Goal: Task Accomplishment & Management: Use online tool/utility

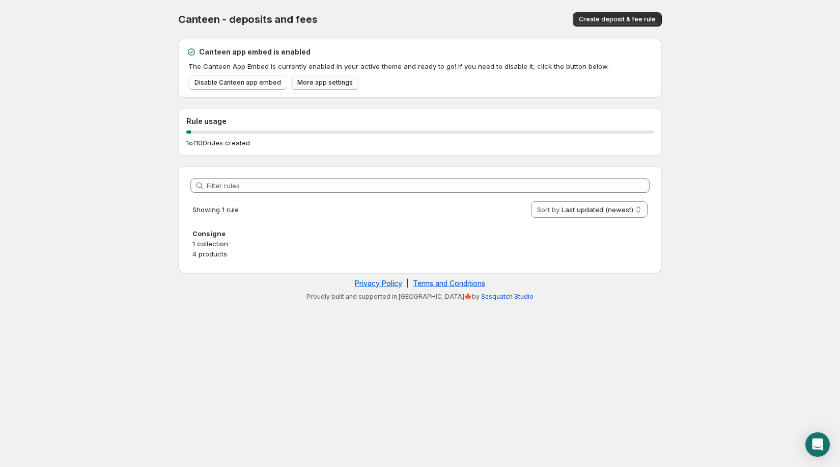
click at [298, 85] on span "More app settings" at bounding box center [325, 82] width 56 height 8
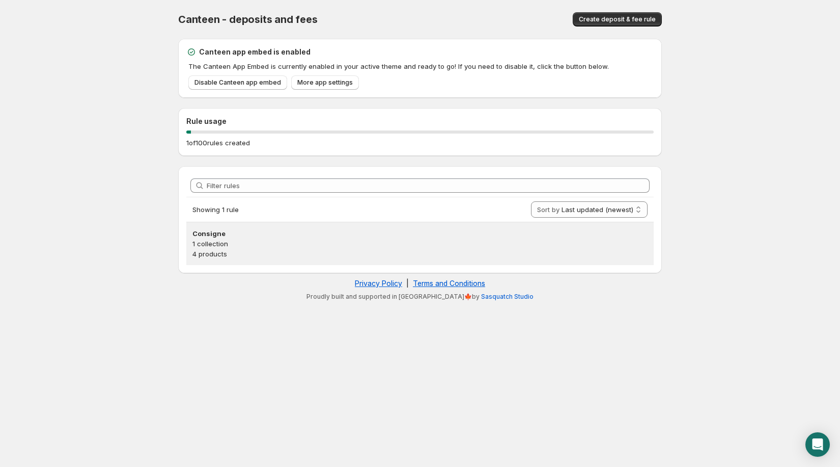
click at [339, 244] on p "1 collection" at bounding box center [420, 243] width 455 height 10
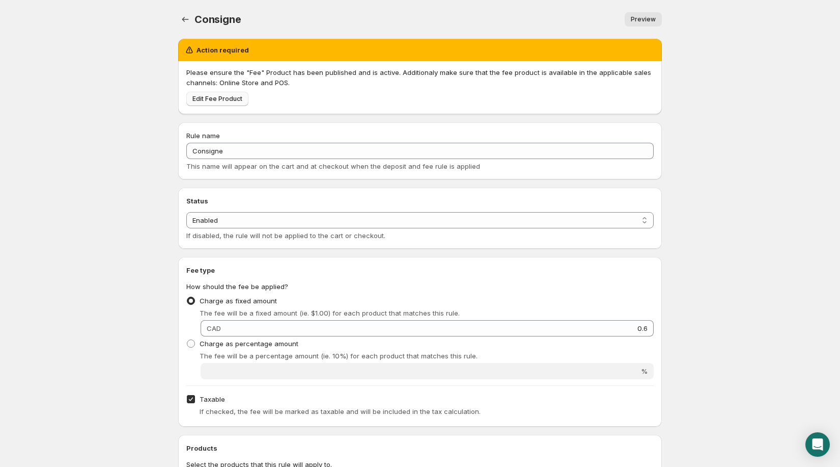
click at [227, 97] on span "Edit Fee Product" at bounding box center [218, 99] width 50 height 8
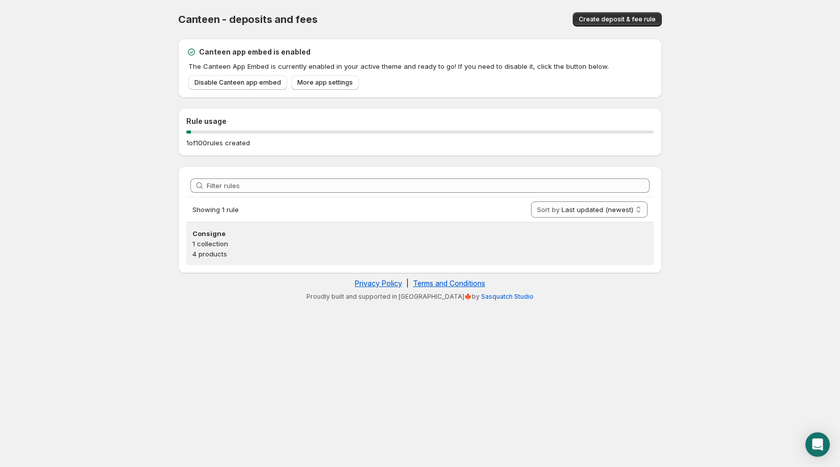
click at [371, 238] on p "1 collection" at bounding box center [420, 243] width 455 height 10
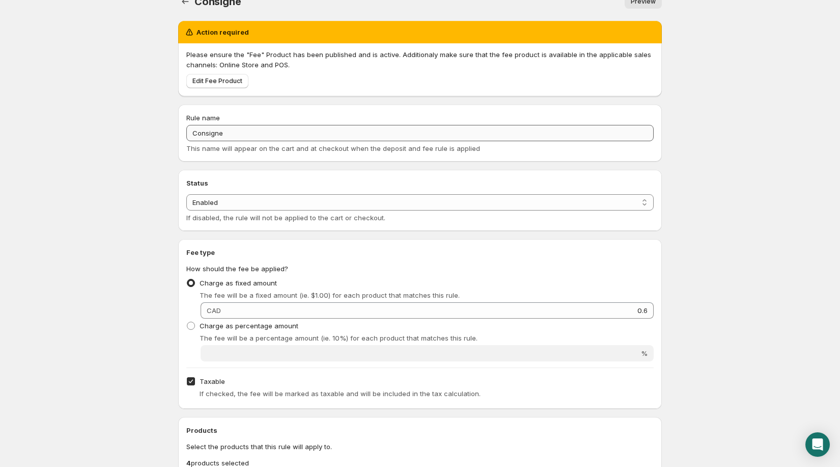
scroll to position [19, 0]
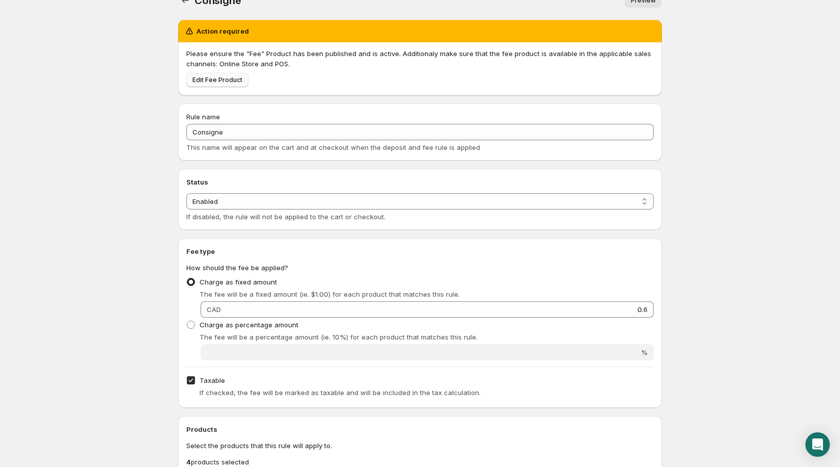
click at [223, 79] on span "Edit Fee Product" at bounding box center [218, 80] width 50 height 8
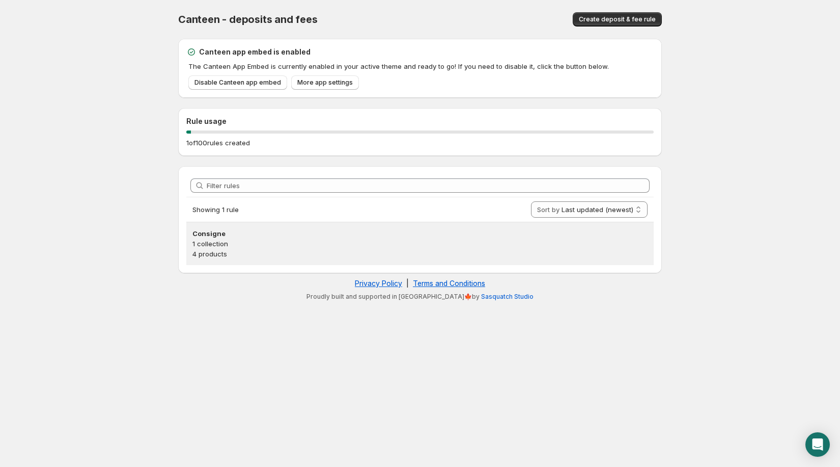
click at [281, 235] on h3 "Consigne" at bounding box center [420, 233] width 455 height 10
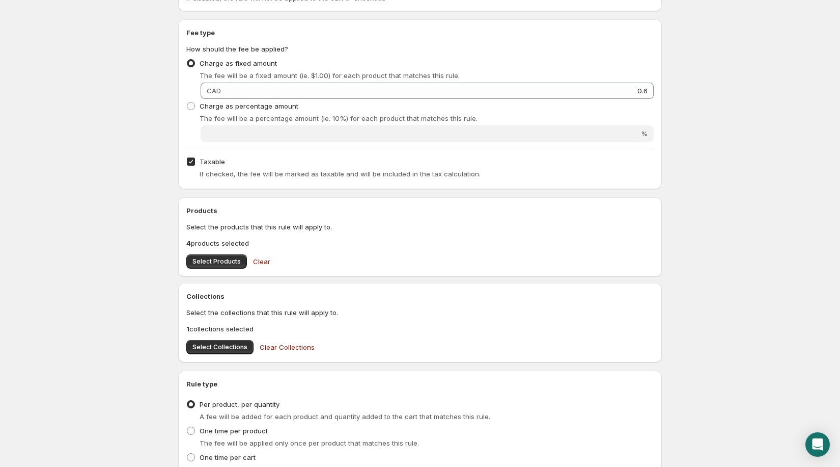
scroll to position [326, 0]
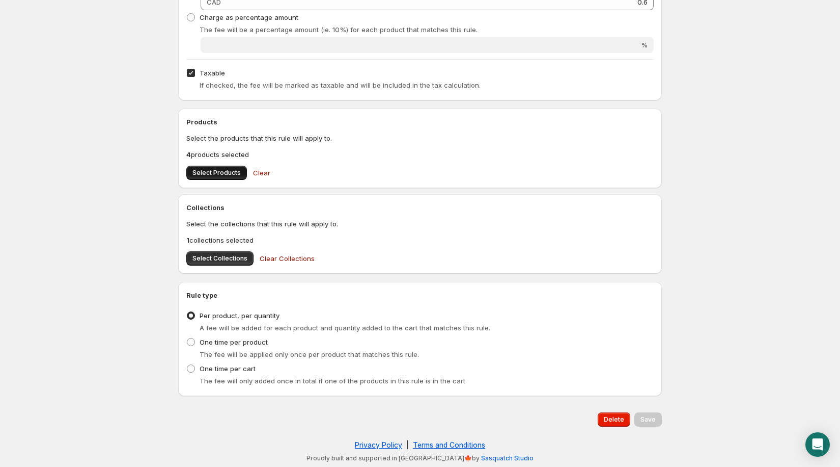
click at [205, 168] on button "Select Products" at bounding box center [216, 173] width 61 height 14
click at [241, 250] on div "Collections Select the collections that this rule will apply to. 1 collections …" at bounding box center [420, 233] width 468 height 63
click at [238, 257] on span "Select Collections" at bounding box center [220, 258] width 55 height 8
click at [643, 417] on span "Save" at bounding box center [648, 419] width 15 height 8
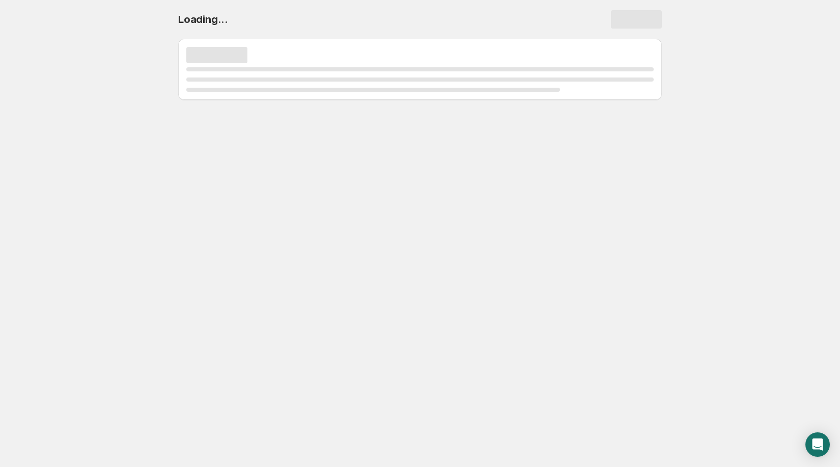
scroll to position [0, 0]
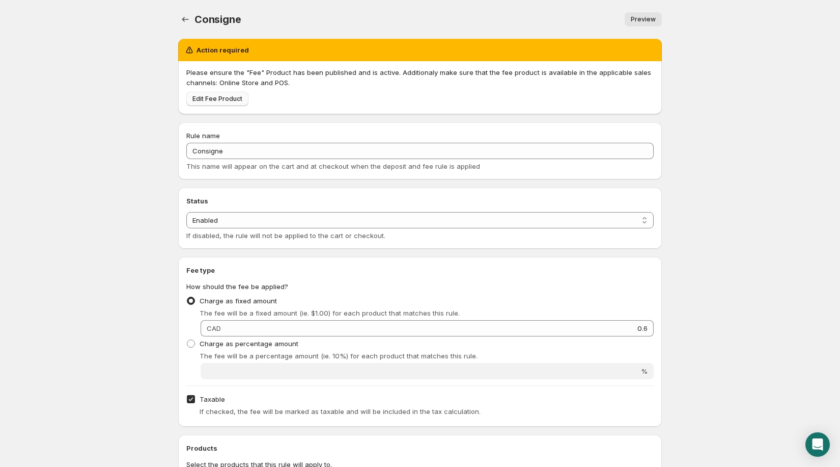
click at [210, 99] on span "Edit Fee Product" at bounding box center [218, 99] width 50 height 8
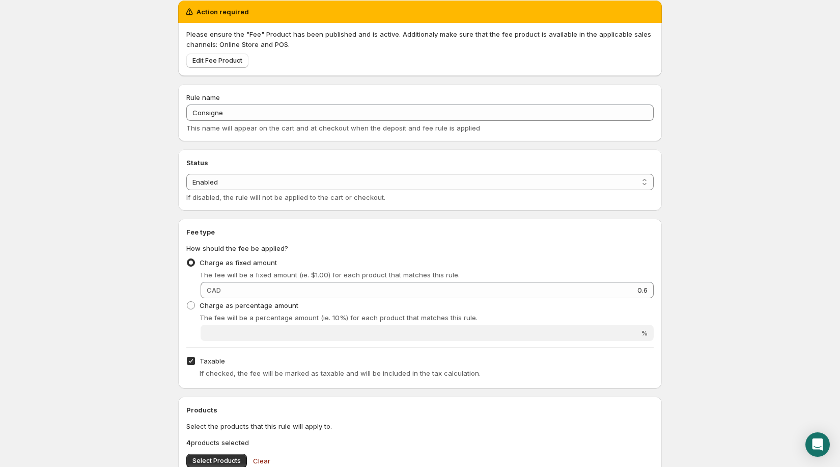
scroll to position [58, 0]
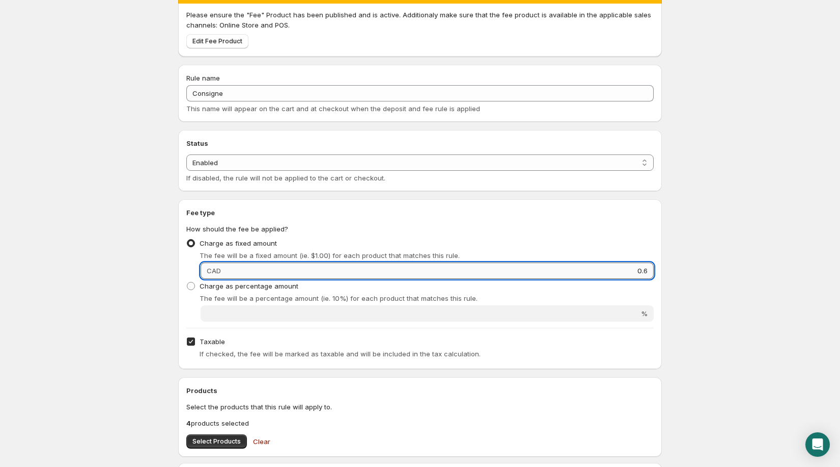
click at [250, 271] on input "0.6" at bounding box center [439, 270] width 430 height 16
click at [317, 225] on fieldset "How should the fee be applied? Charge as fixed amount The fee will be a fixed a…" at bounding box center [420, 273] width 468 height 98
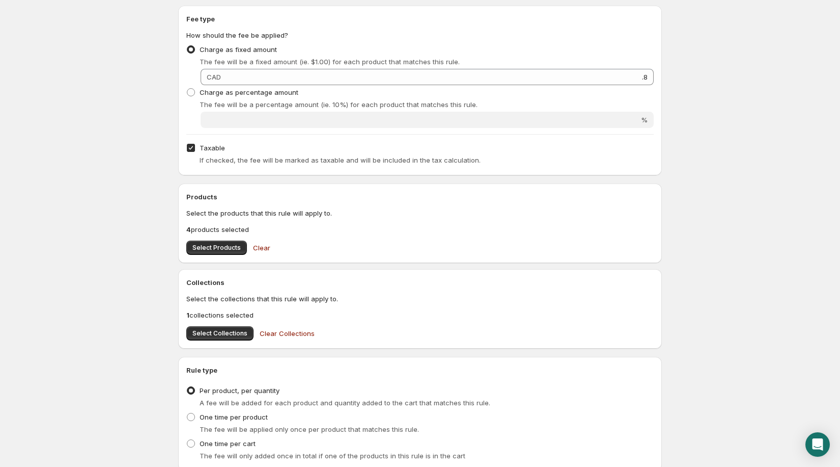
scroll to position [326, 0]
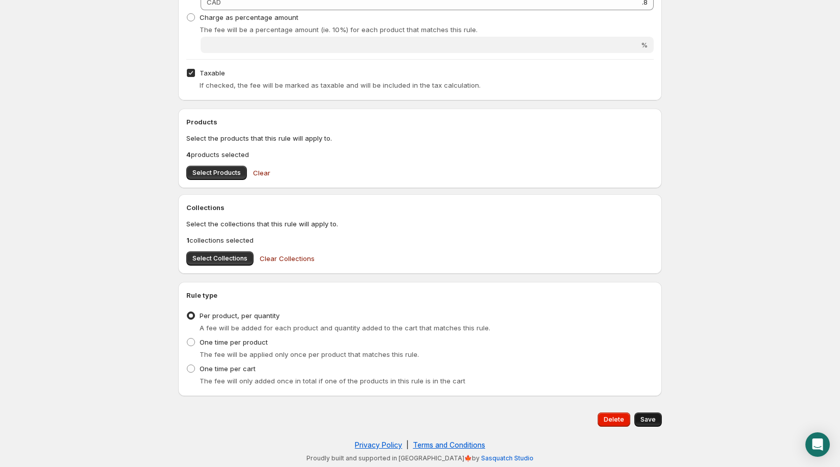
click at [657, 416] on button "Save" at bounding box center [649, 419] width 28 height 14
type input "0.8"
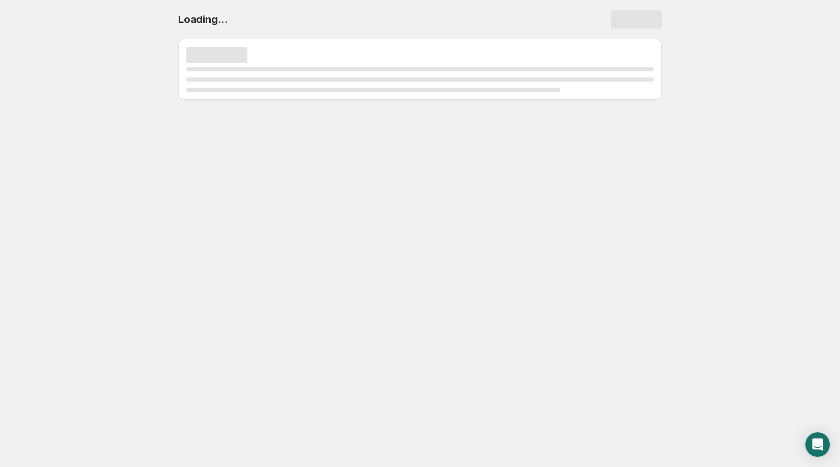
scroll to position [0, 0]
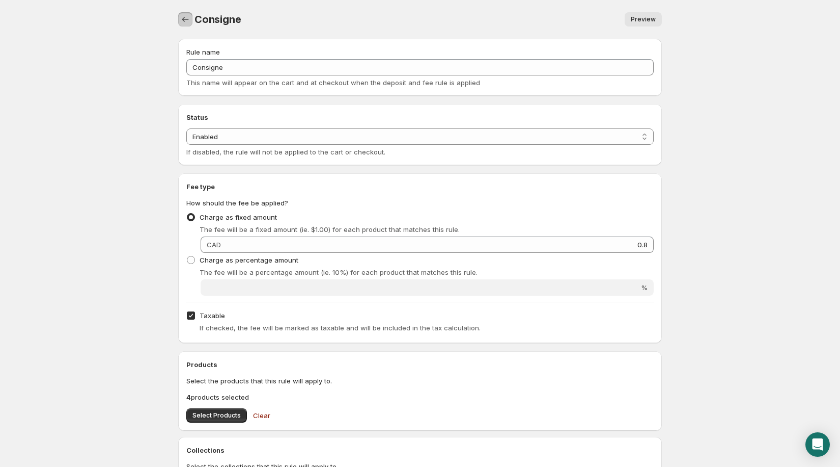
click at [187, 14] on button "Settings" at bounding box center [185, 19] width 14 height 14
